Goal: Task Accomplishment & Management: Use online tool/utility

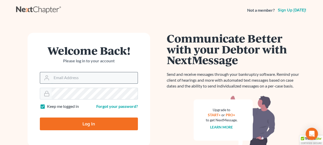
click at [78, 80] on input "Email Address" at bounding box center [95, 77] width 86 height 11
type input "[EMAIL_ADDRESS][DOMAIN_NAME]"
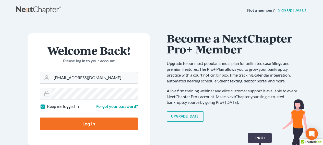
click at [40, 118] on input "Log In" at bounding box center [89, 124] width 98 height 13
type input "Thinking..."
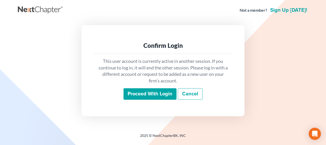
click at [151, 97] on input "Proceed with login" at bounding box center [150, 95] width 53 height 12
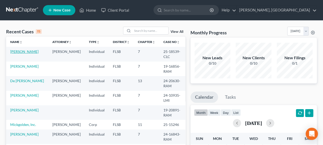
click at [21, 52] on link "Scolnik, Alejandro" at bounding box center [24, 51] width 28 height 4
select select "2"
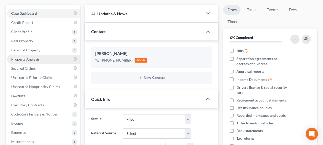
scroll to position [77, 0]
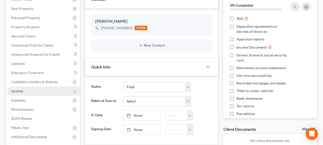
click at [24, 93] on span "Income" at bounding box center [43, 91] width 73 height 9
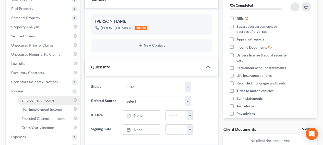
click at [46, 100] on span "Employment Income" at bounding box center [37, 100] width 33 height 4
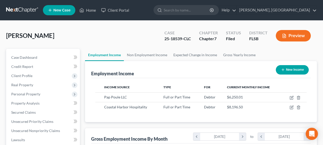
scroll to position [91, 129]
